Goal: Check status: Check status

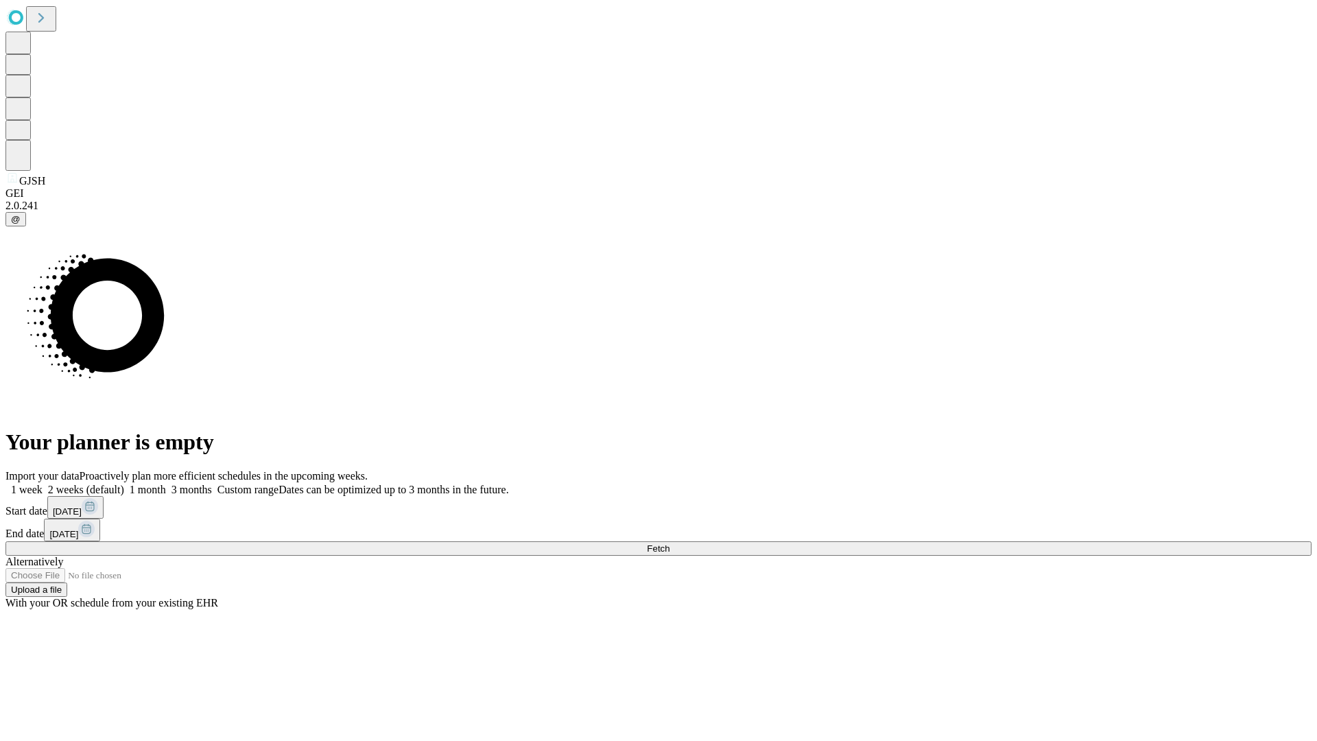
click at [669, 543] on span "Fetch" at bounding box center [658, 548] width 23 height 10
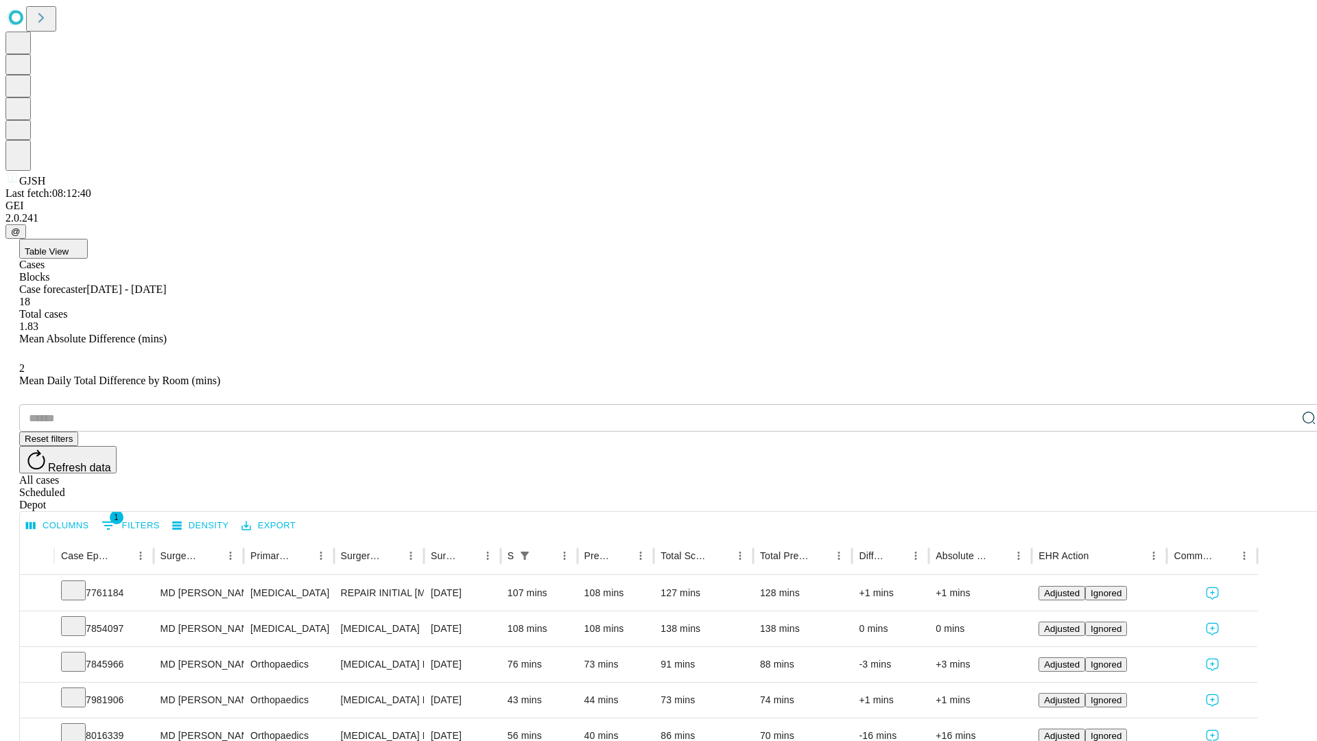
click at [1228, 486] on div "Scheduled" at bounding box center [672, 492] width 1306 height 12
